Goal: Task Accomplishment & Management: Manage account settings

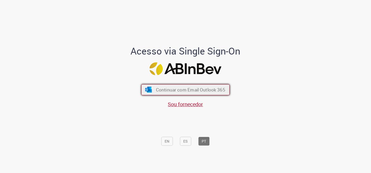
click at [200, 85] on button "Continuar com Email Outlook 365" at bounding box center [185, 89] width 89 height 11
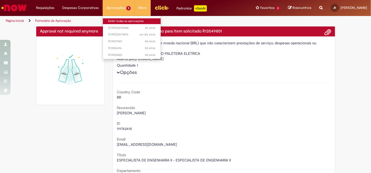
click at [115, 20] on link "Exibir todas as aprovações" at bounding box center [132, 21] width 58 height 6
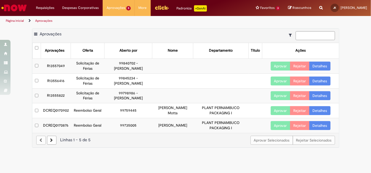
click at [278, 109] on button "Aprovar" at bounding box center [281, 110] width 20 height 9
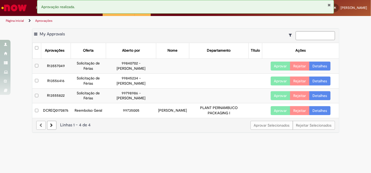
click at [278, 109] on button "Aprovar" at bounding box center [281, 110] width 20 height 9
